Goal: Communication & Community: Connect with others

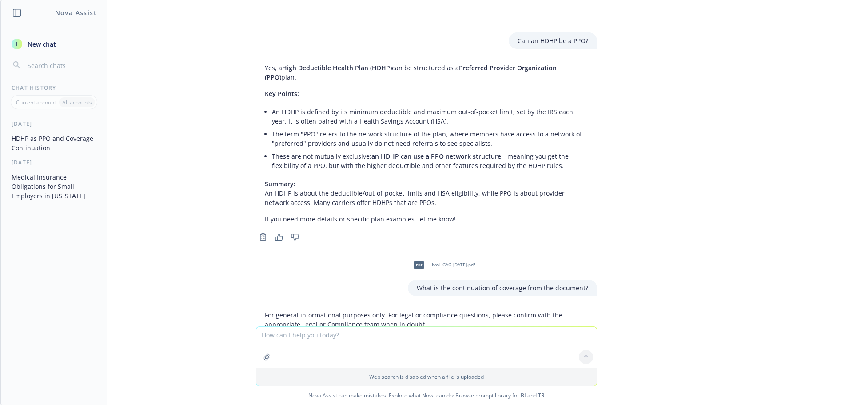
scroll to position [1087, 0]
